Goal: Task Accomplishment & Management: Manage account settings

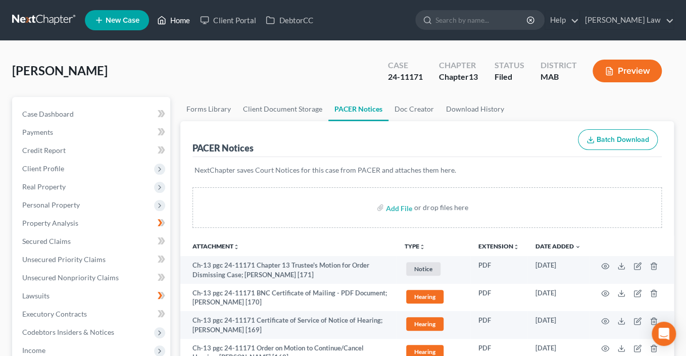
click at [195, 24] on link "Home" at bounding box center [173, 20] width 43 height 18
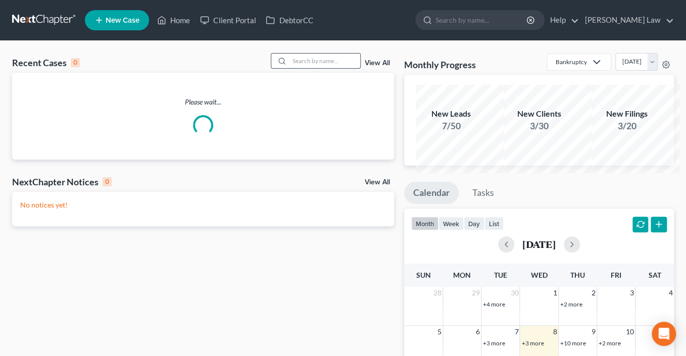
click at [301, 68] on input "search" at bounding box center [325, 61] width 71 height 15
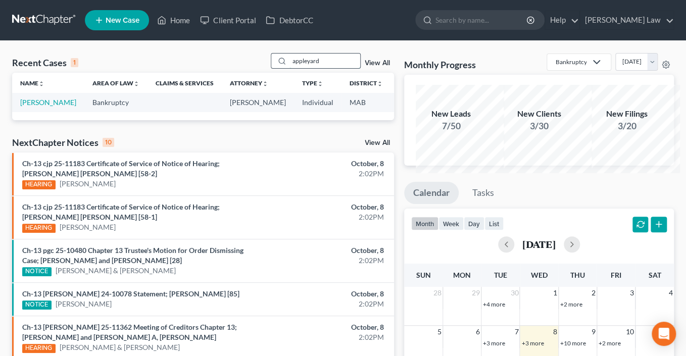
type input "appleyard"
click at [40, 107] on link "[PERSON_NAME]" at bounding box center [48, 102] width 56 height 9
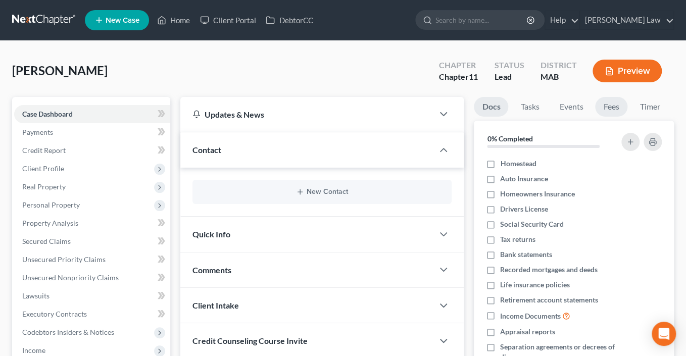
click at [641, 121] on ul "Docs Tasks Events Fees Timer" at bounding box center [574, 109] width 200 height 24
click at [639, 121] on ul "Docs Tasks Events Fees Timer" at bounding box center [574, 109] width 200 height 24
click at [591, 117] on link "Events" at bounding box center [571, 107] width 40 height 20
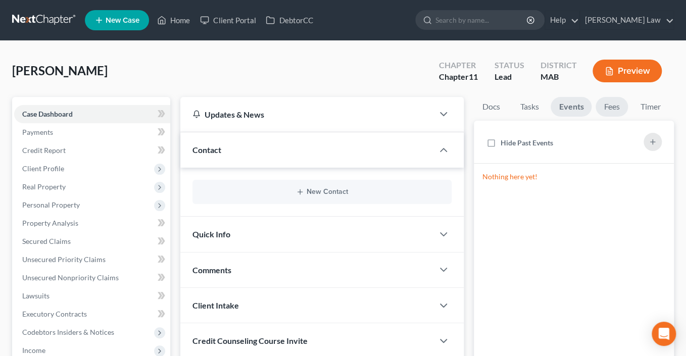
click at [596, 117] on link "Fees" at bounding box center [612, 107] width 32 height 20
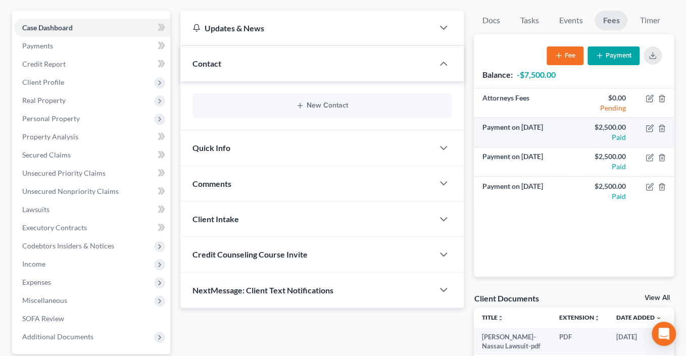
scroll to position [92, 0]
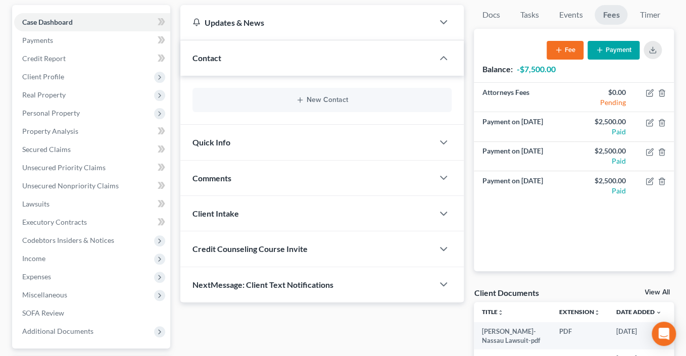
click at [603, 60] on button "Payment" at bounding box center [614, 50] width 52 height 19
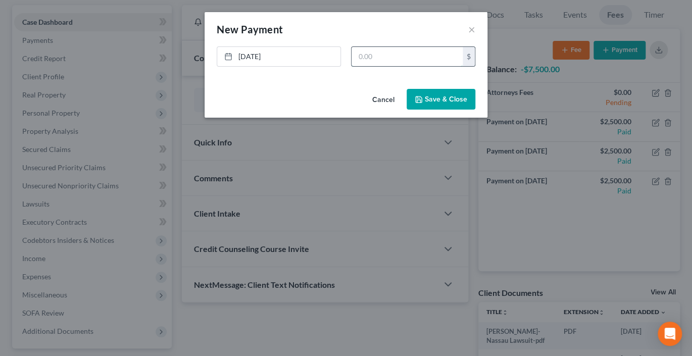
click at [389, 66] on input "text" at bounding box center [407, 56] width 111 height 19
type input "2,500"
click at [475, 110] on button "Save & Close" at bounding box center [441, 99] width 69 height 21
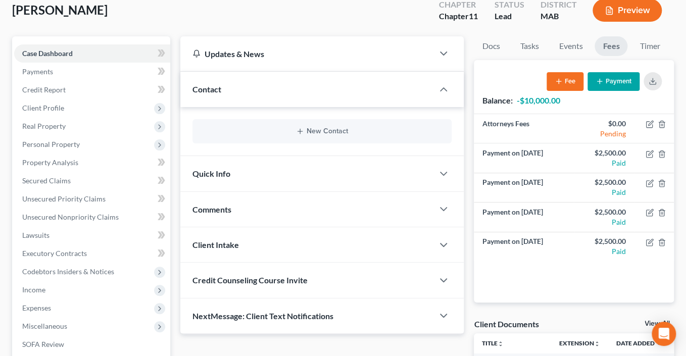
scroll to position [0, 0]
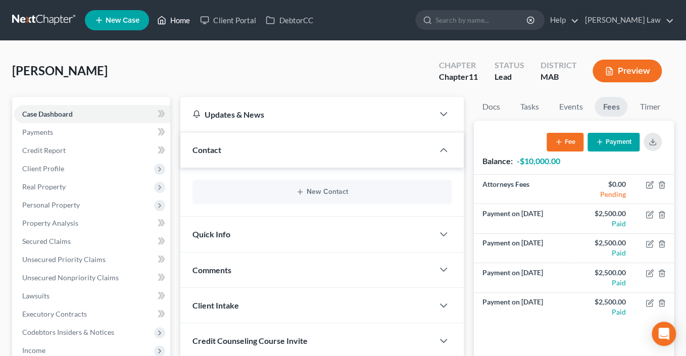
click at [195, 26] on link "Home" at bounding box center [173, 20] width 43 height 18
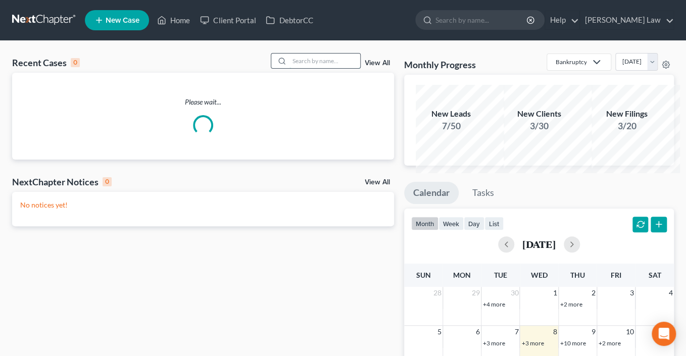
click at [301, 68] on input "search" at bounding box center [325, 61] width 71 height 15
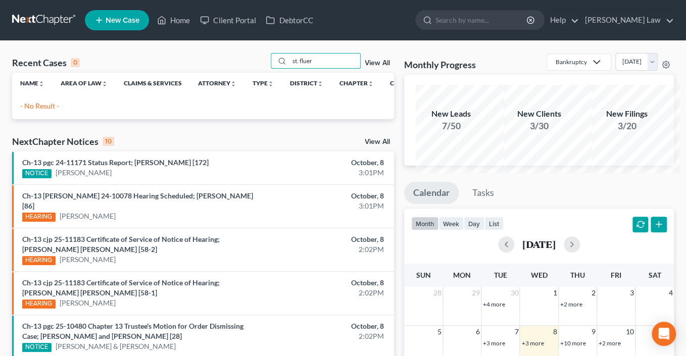
drag, startPoint x: 319, startPoint y: 83, endPoint x: 228, endPoint y: 74, distance: 91.9
click at [229, 73] on div "Recent Cases 0 st. fluer View All" at bounding box center [203, 63] width 382 height 20
type input "[PERSON_NAME]"
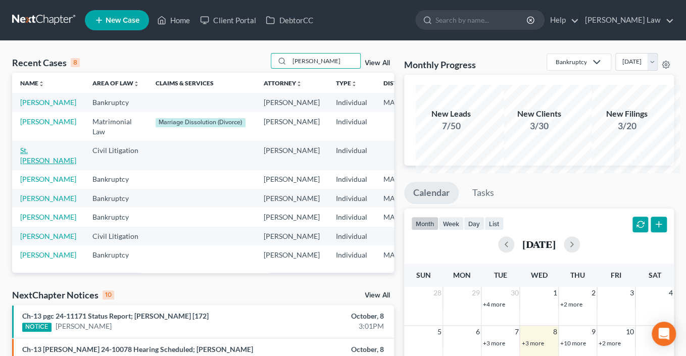
click at [27, 165] on link "St. [PERSON_NAME]" at bounding box center [48, 155] width 56 height 19
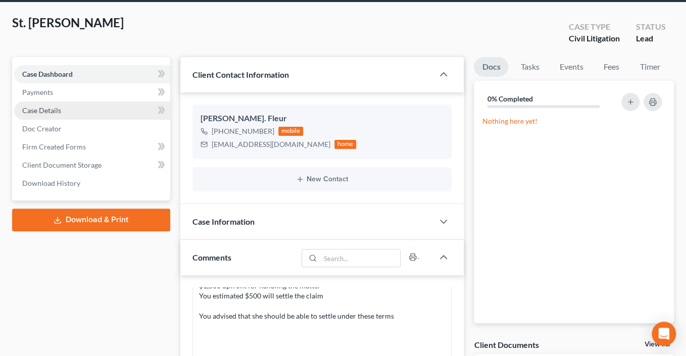
scroll to position [21, 0]
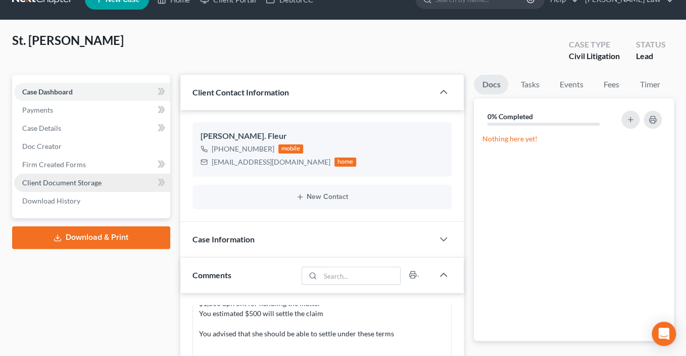
click at [97, 187] on span "Client Document Storage" at bounding box center [61, 182] width 79 height 9
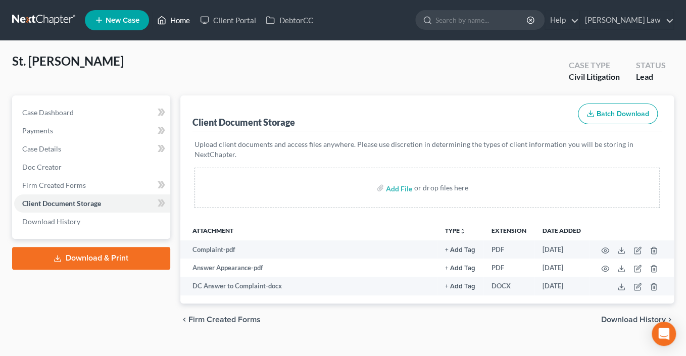
click at [195, 28] on link "Home" at bounding box center [173, 20] width 43 height 18
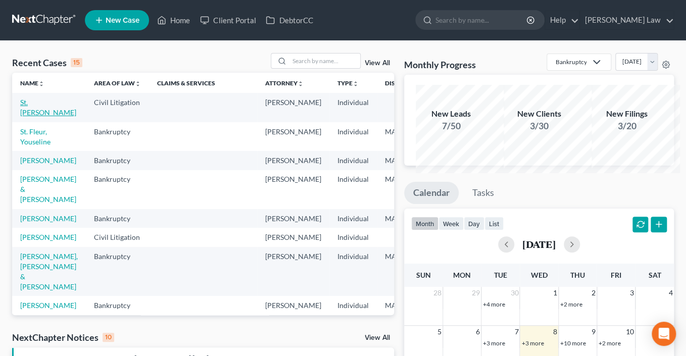
click at [38, 117] on link "St. [PERSON_NAME]" at bounding box center [48, 107] width 56 height 19
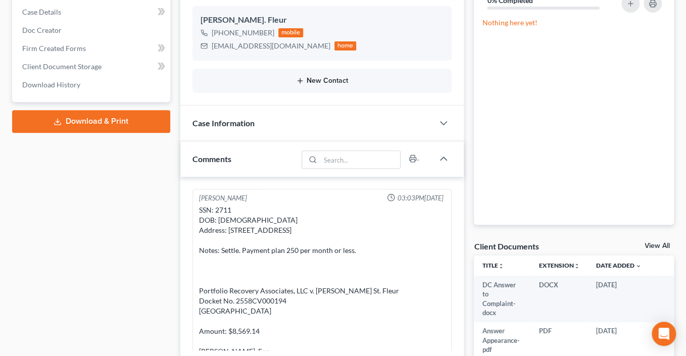
scroll to position [163, 0]
